Goal: Task Accomplishment & Management: Manage account settings

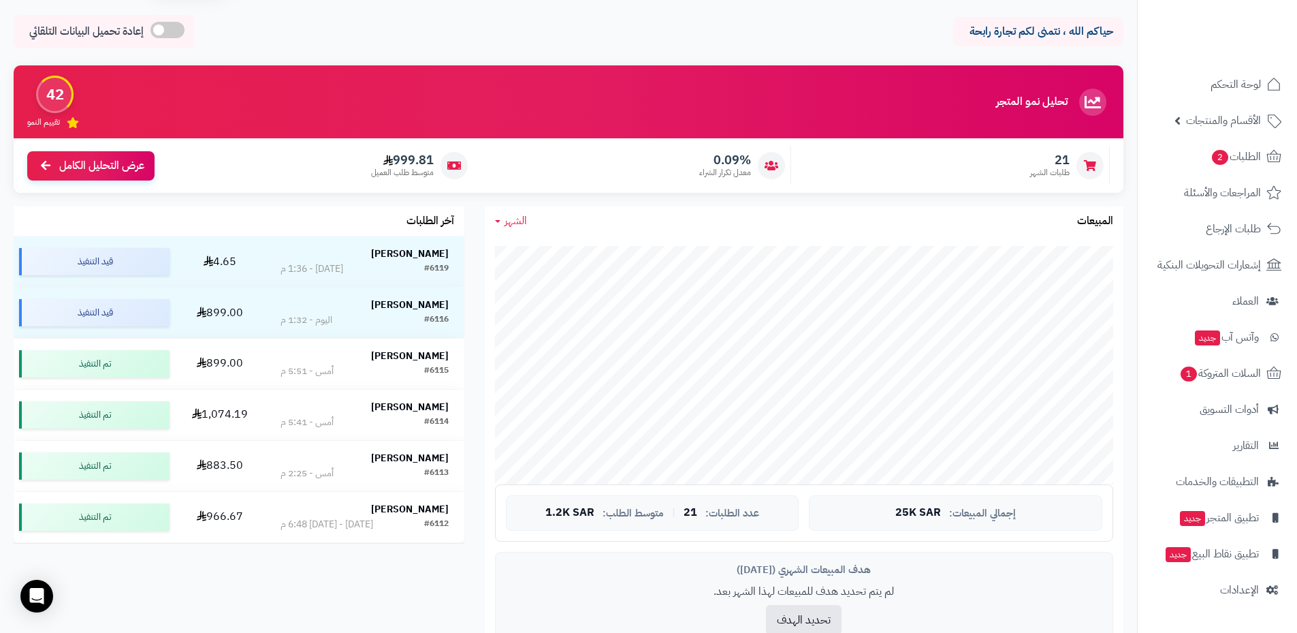
scroll to position [68, 0]
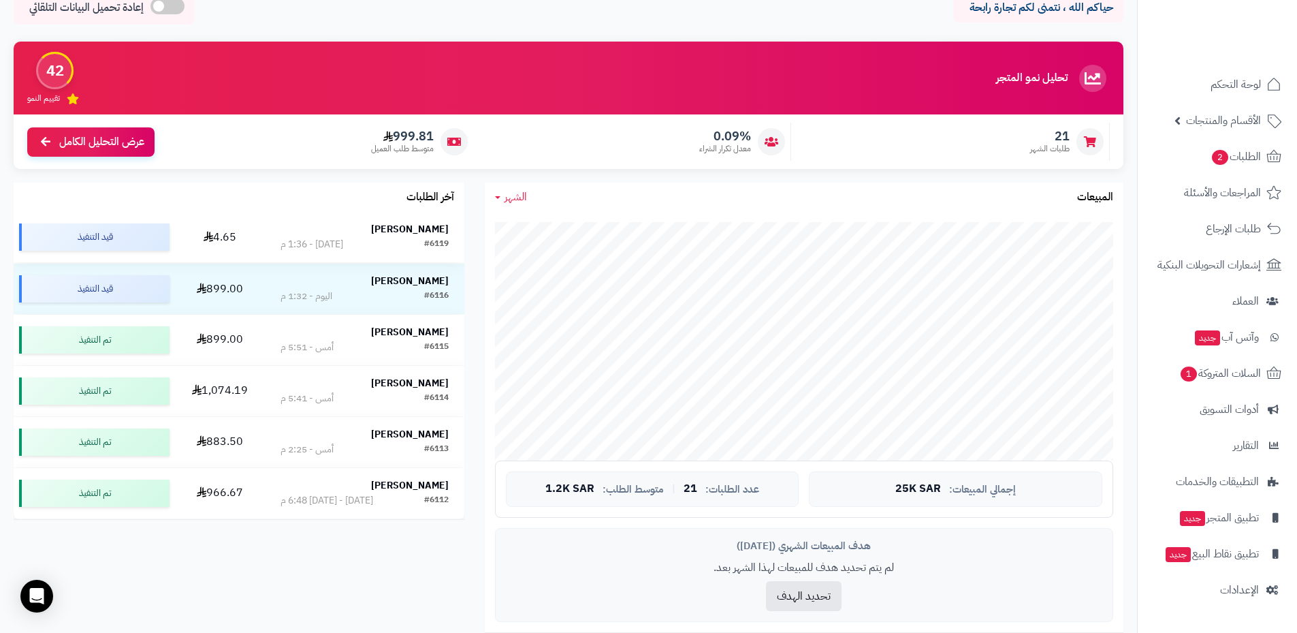
click at [200, 238] on td "4.65" at bounding box center [220, 237] width 90 height 50
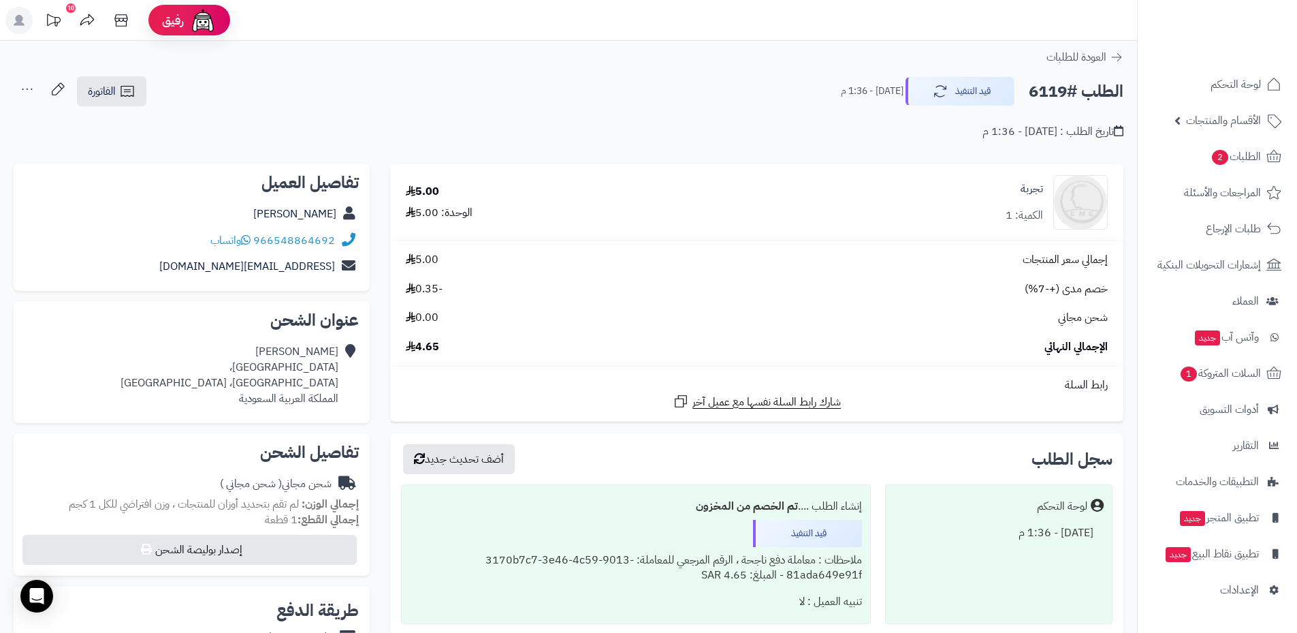
click at [33, 86] on icon at bounding box center [27, 89] width 27 height 27
click at [293, 104] on div "الطلب #6119 قيد التنفيذ اليوم - 1:36 م الفاتورة طباعة الفاتورة إرسال الفاتورة إ…" at bounding box center [569, 92] width 1110 height 32
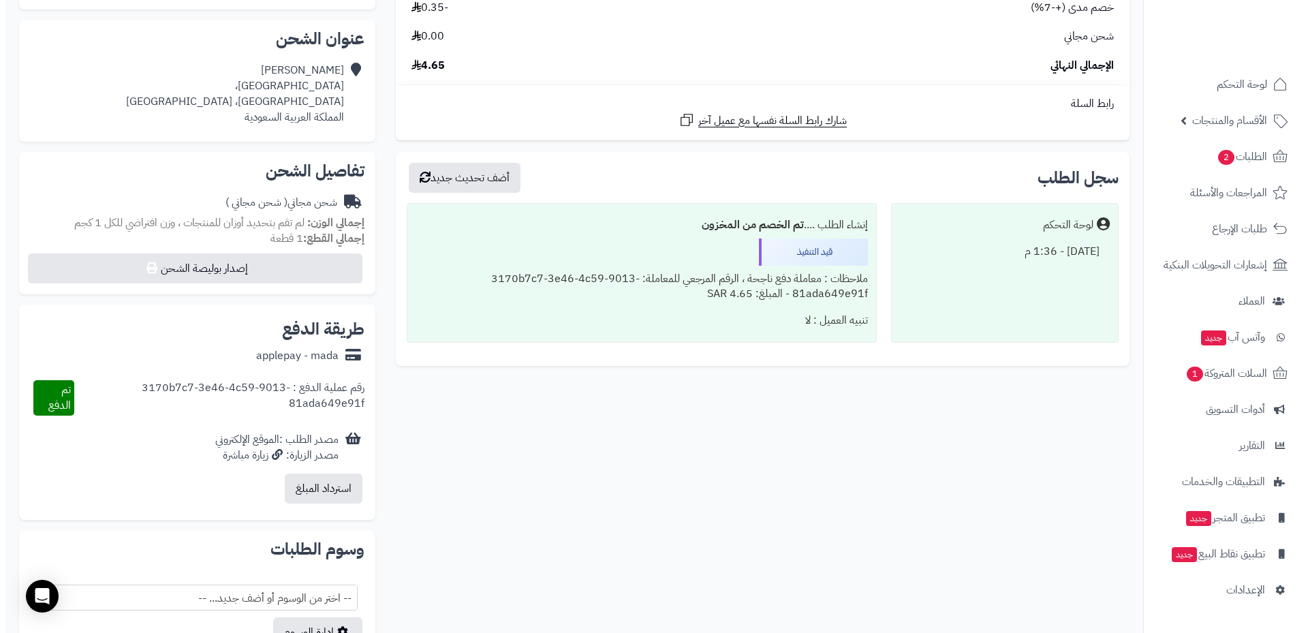
scroll to position [409, 0]
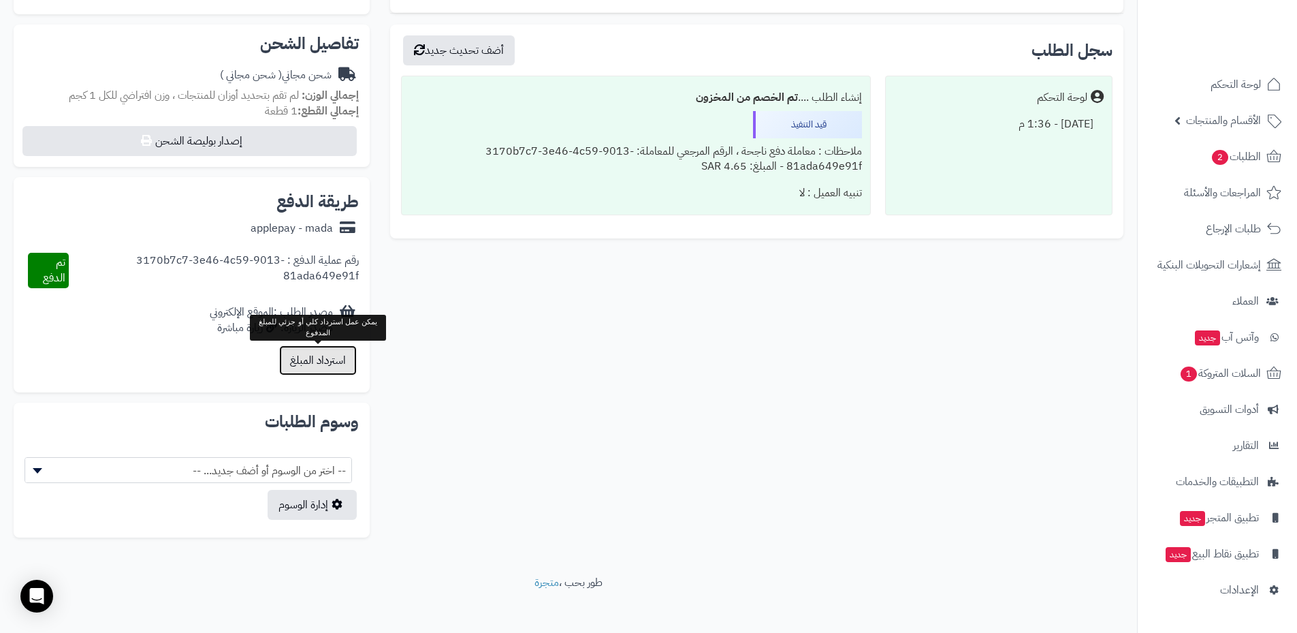
click at [326, 361] on button "استرداد المبلغ" at bounding box center [318, 360] width 78 height 30
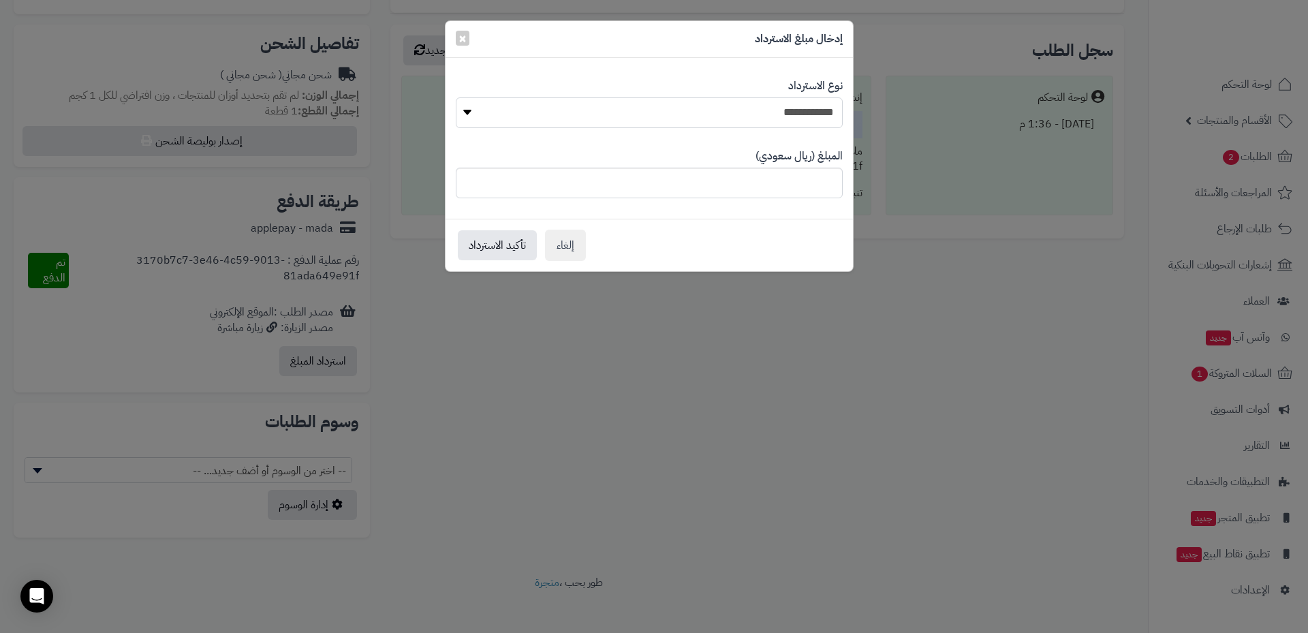
click at [753, 103] on select "**********" at bounding box center [649, 112] width 387 height 31
select select "*"
click at [456, 97] on select "**********" at bounding box center [649, 112] width 387 height 31
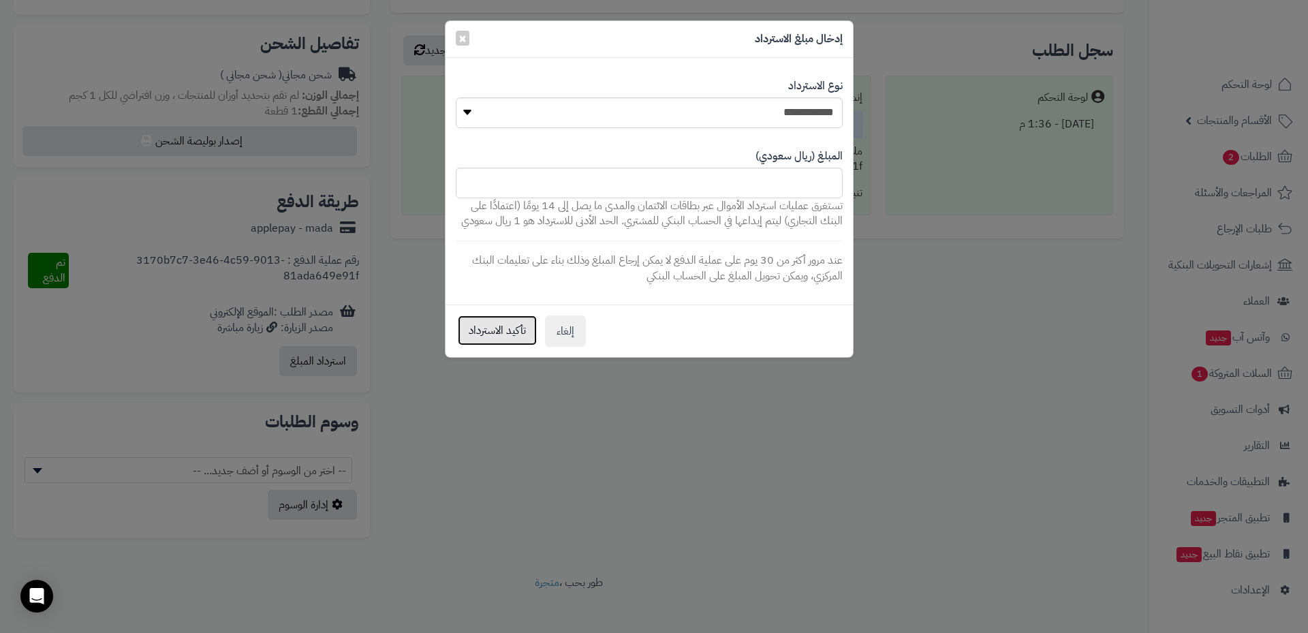
click at [497, 330] on button "تأكيد الاسترداد" at bounding box center [497, 330] width 79 height 30
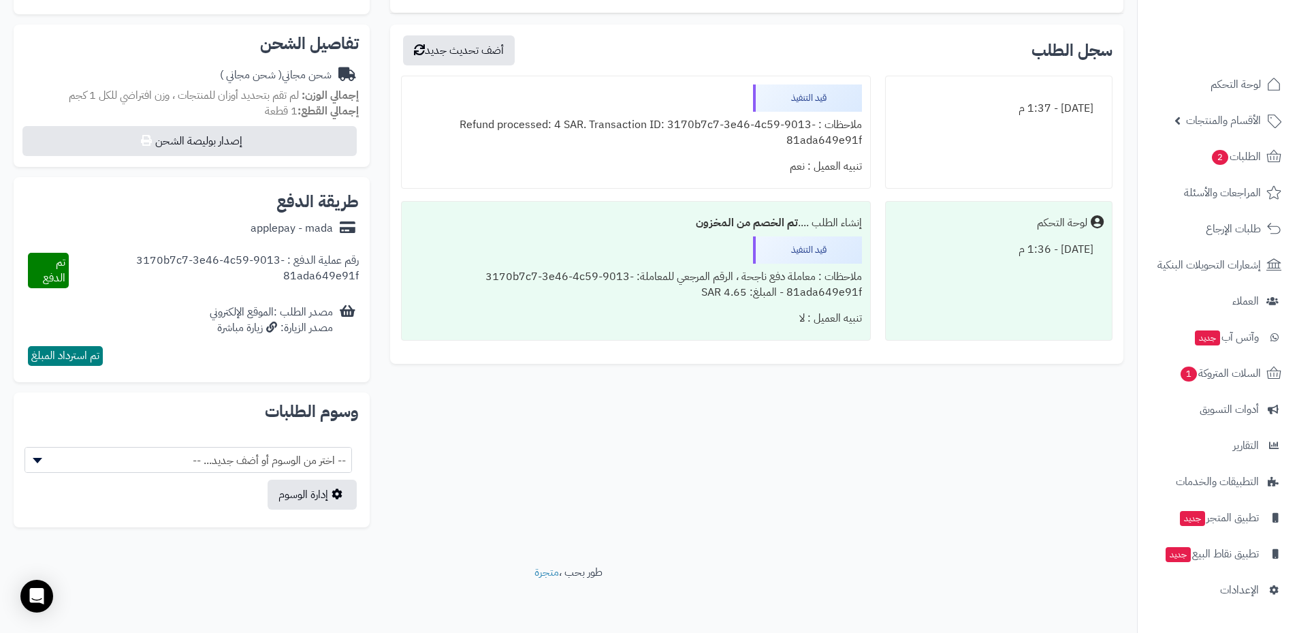
scroll to position [204, 0]
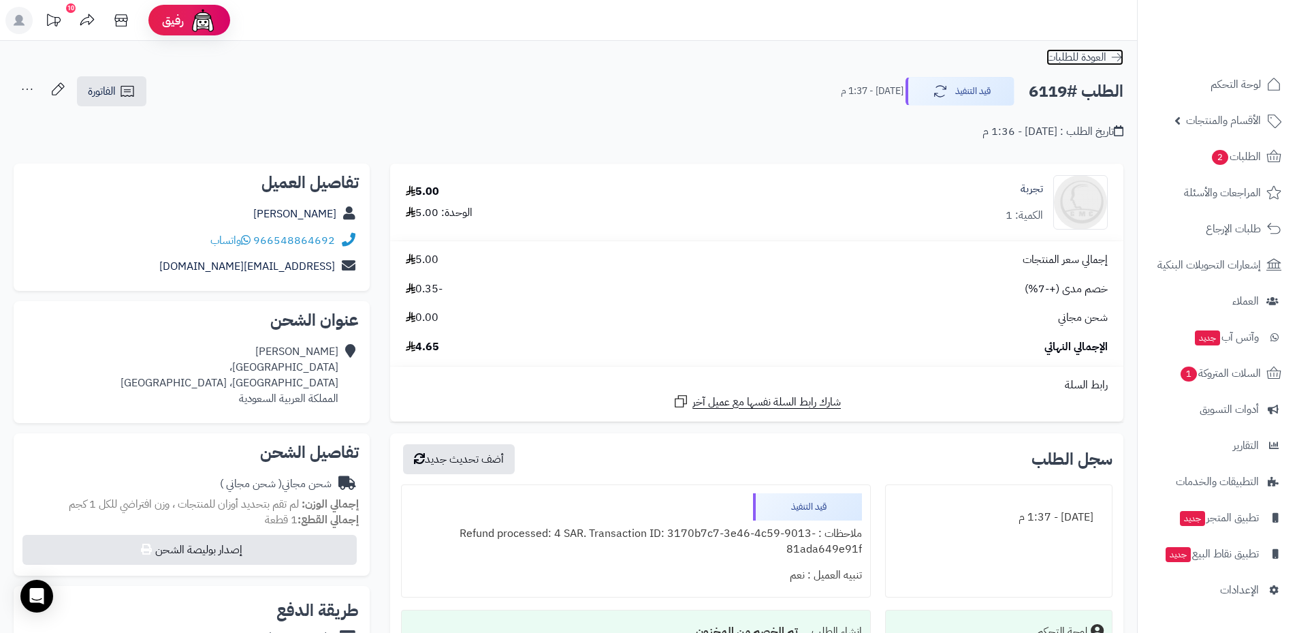
click at [1090, 58] on span "العودة للطلبات" at bounding box center [1077, 57] width 60 height 16
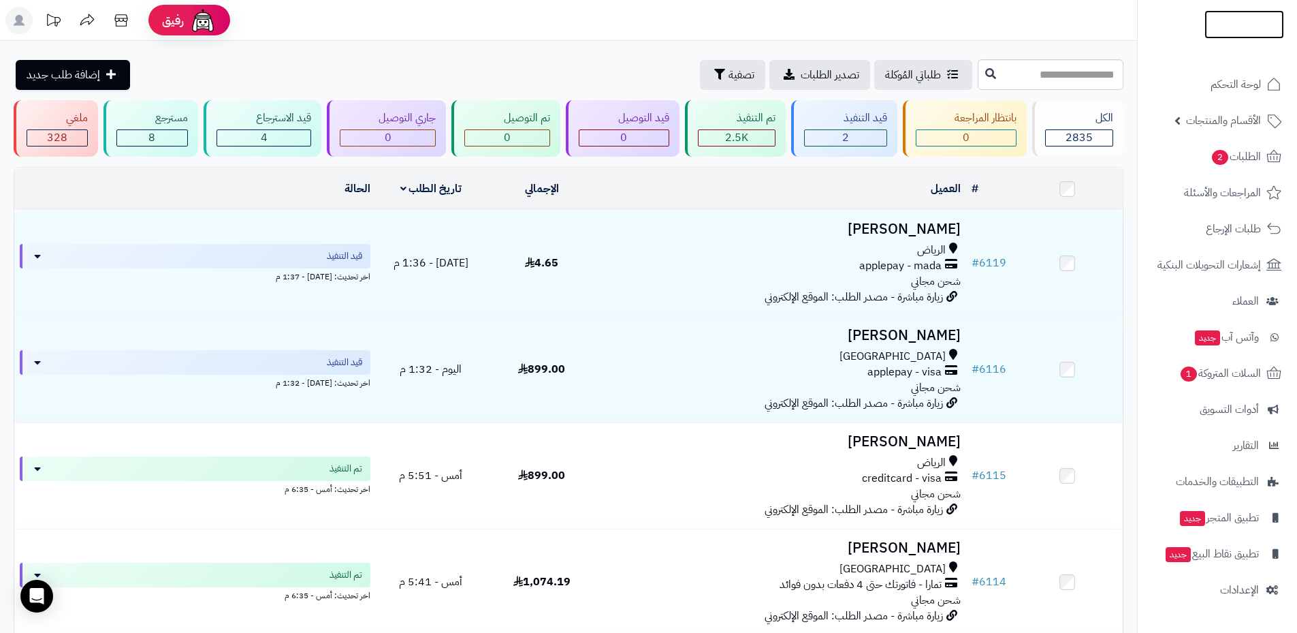
click at [1236, 37] on img at bounding box center [1245, 51] width 80 height 29
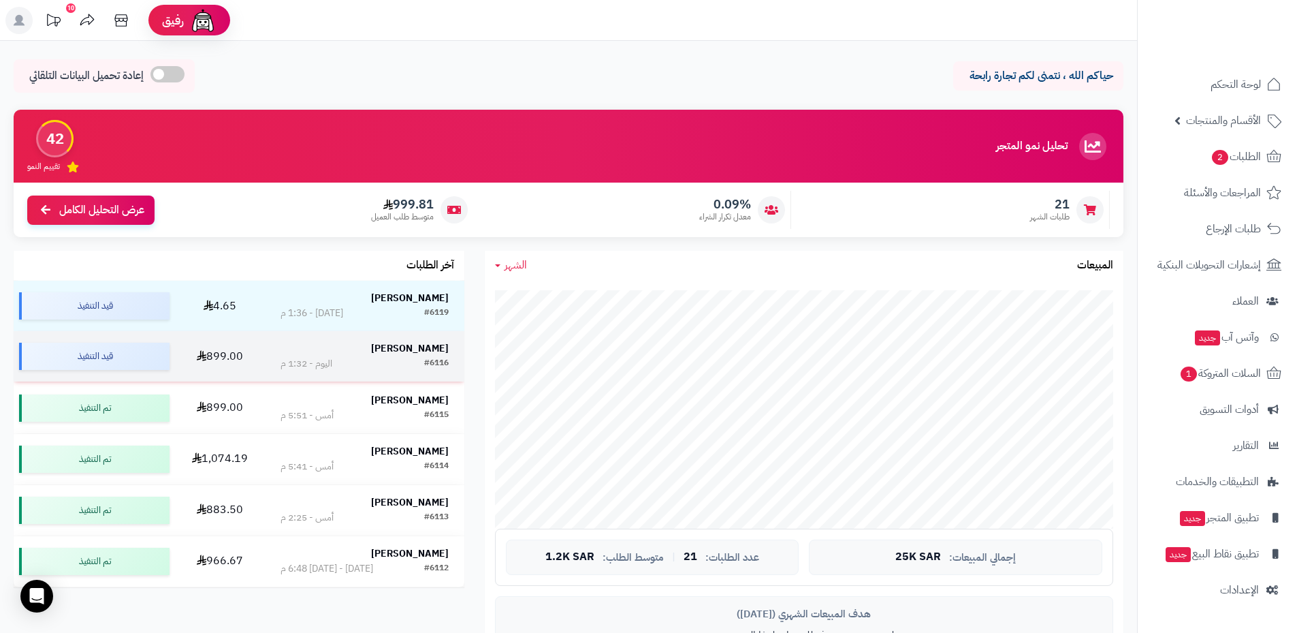
click at [406, 349] on strong "[PERSON_NAME]" at bounding box center [410, 348] width 78 height 14
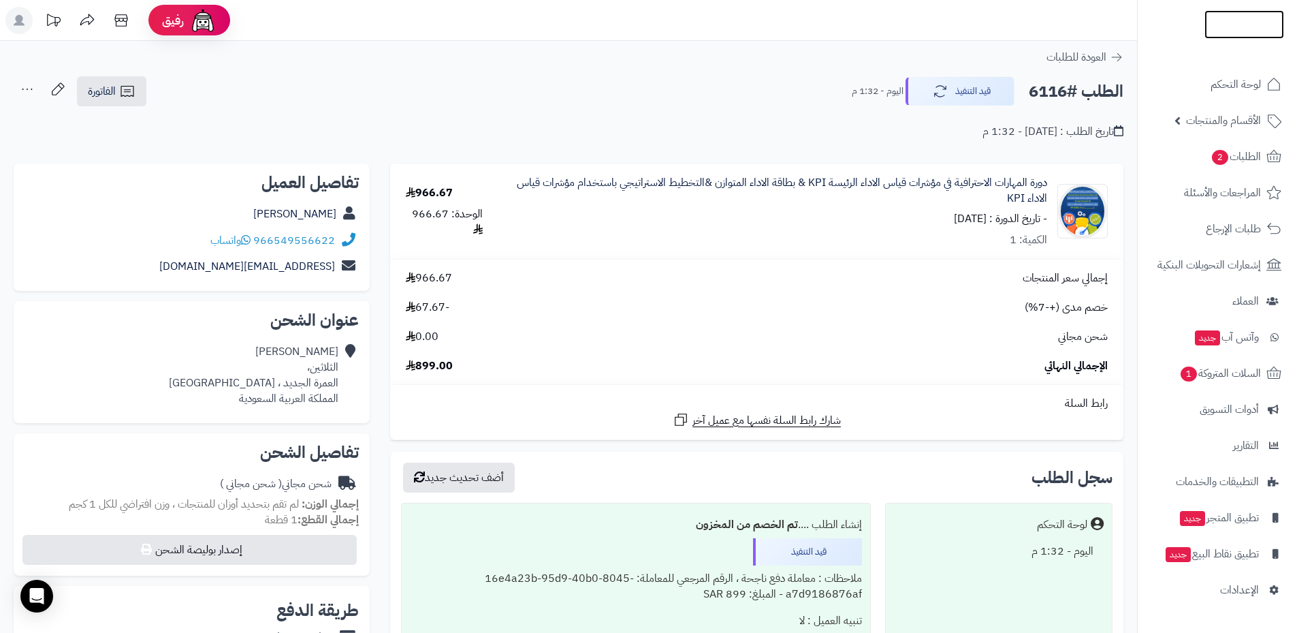
click at [1233, 39] on img at bounding box center [1245, 53] width 80 height 29
